Goal: Use online tool/utility: Utilize a website feature to perform a specific function

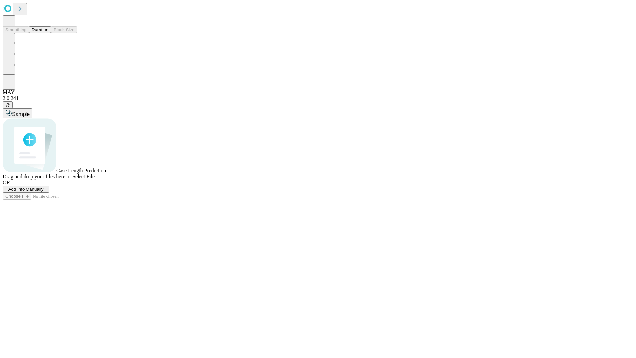
click at [48, 33] on button "Duration" at bounding box center [40, 29] width 22 height 7
click at [44, 191] on span "Add Info Manually" at bounding box center [25, 188] width 35 height 5
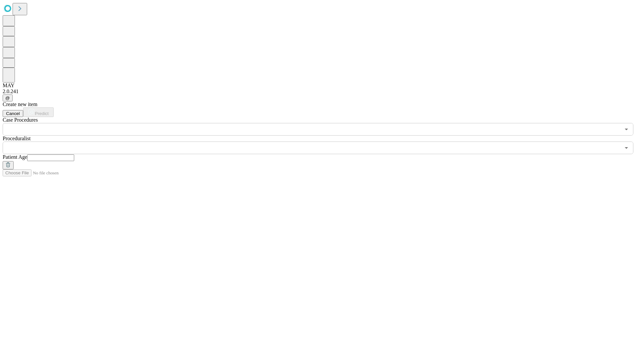
click at [74, 154] on input "text" at bounding box center [50, 157] width 47 height 7
type input "**"
click at [323, 141] on input "text" at bounding box center [312, 147] width 618 height 13
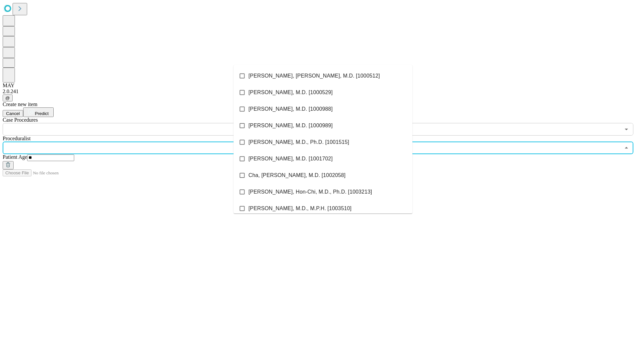
click at [323, 76] on li "[PERSON_NAME], [PERSON_NAME], M.D. [1000512]" at bounding box center [322, 76] width 179 height 17
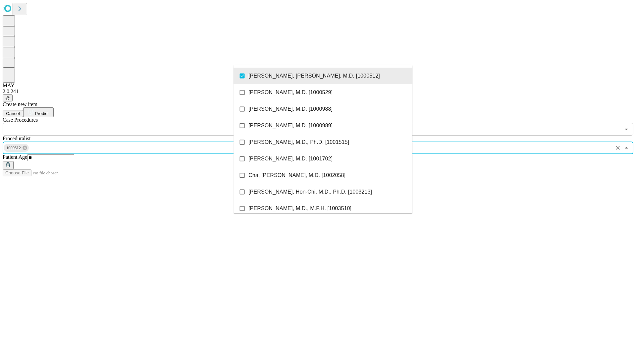
click at [139, 123] on input "text" at bounding box center [312, 129] width 618 height 13
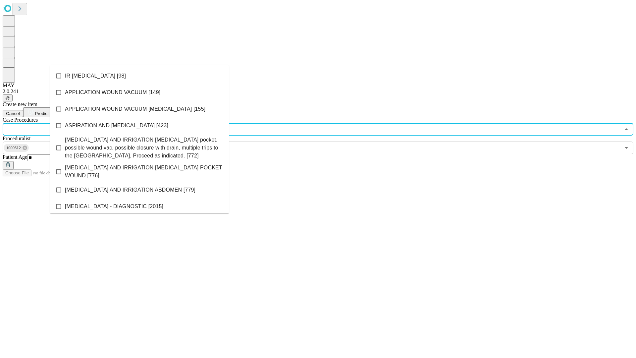
click at [139, 76] on li "IR [MEDICAL_DATA] [98]" at bounding box center [139, 76] width 179 height 17
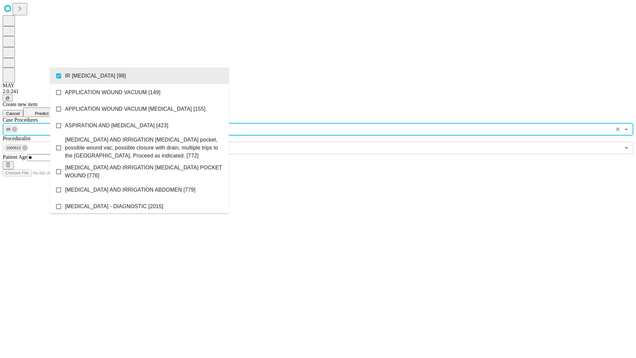
click at [48, 111] on span "Predict" at bounding box center [42, 113] width 14 height 5
